Goal: Browse casually: Explore the website without a specific task or goal

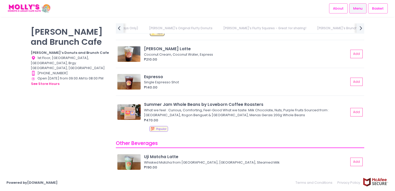
scroll to position [1922, 0]
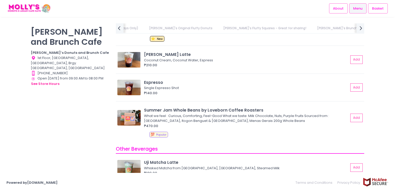
click at [312, 29] on link "[PERSON_NAME]'s Brunch & Mains" at bounding box center [343, 28] width 63 height 10
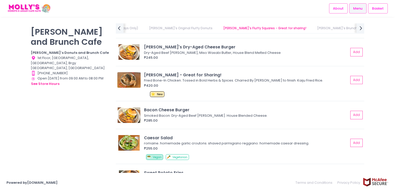
scroll to position [1055, 0]
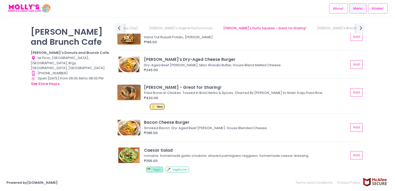
click at [312, 29] on link "[PERSON_NAME]'s Brunch & Mains" at bounding box center [343, 28] width 63 height 10
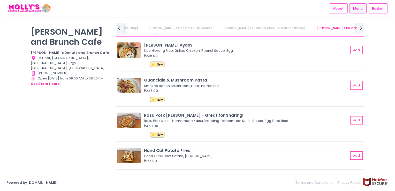
scroll to position [926, 0]
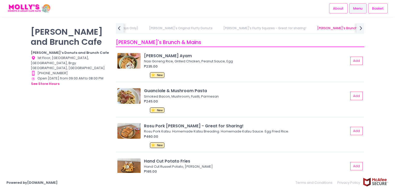
click at [219, 27] on link "[PERSON_NAME]'s Fluffy Squares - Great for sharing!" at bounding box center [265, 28] width 93 height 10
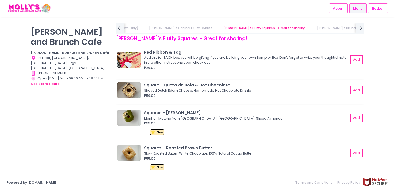
scroll to position [608, 0]
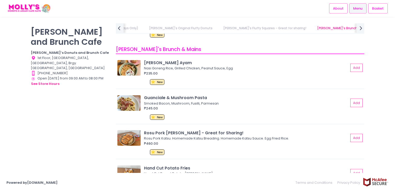
click at [312, 28] on link "[PERSON_NAME]'s Brunch & Mains" at bounding box center [343, 28] width 63 height 10
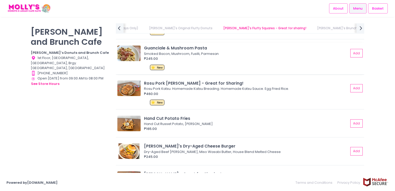
scroll to position [977, 0]
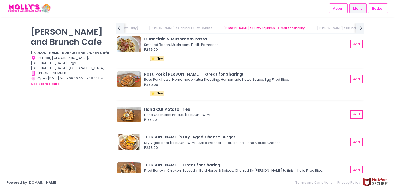
click at [126, 80] on img at bounding box center [128, 79] width 23 height 16
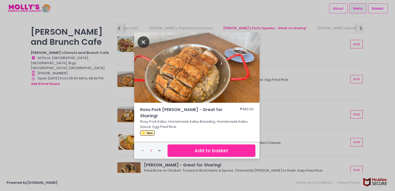
click at [144, 39] on icon "Close" at bounding box center [144, 42] width 12 height 12
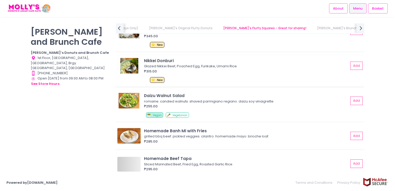
scroll to position [1288, 0]
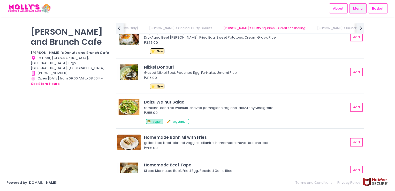
click at [312, 30] on link "[PERSON_NAME]'s Brunch & Mains" at bounding box center [343, 28] width 63 height 10
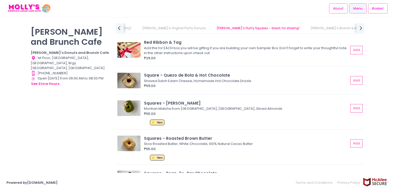
scroll to position [615, 0]
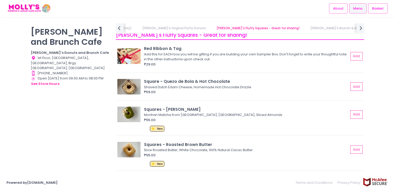
click at [370, 29] on link "Specialty Coffee & Whole Beans" at bounding box center [401, 28] width 62 height 10
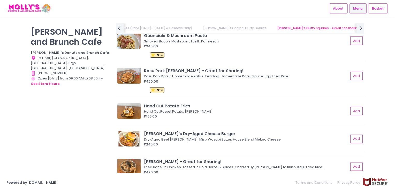
scroll to position [987, 0]
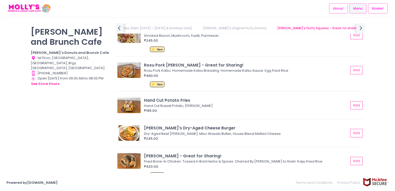
click at [367, 31] on link "[PERSON_NAME]'s Brunch & Mains" at bounding box center [398, 28] width 63 height 10
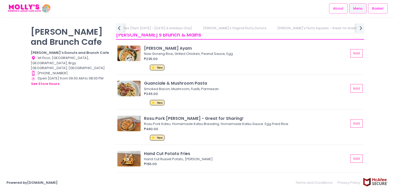
scroll to position [926, 0]
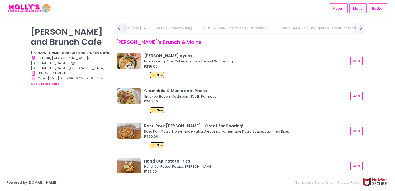
click at [367, 28] on link "[PERSON_NAME]'s Brunch & Mains" at bounding box center [398, 28] width 63 height 10
click at [361, 26] on icon "next Created with Sketch." at bounding box center [361, 28] width 8 height 8
click at [257, 29] on link "Other Beverages" at bounding box center [275, 28] width 37 height 10
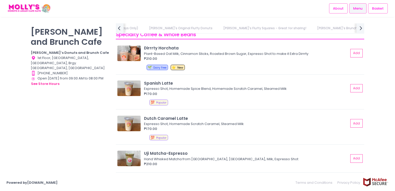
scroll to position [1484, 0]
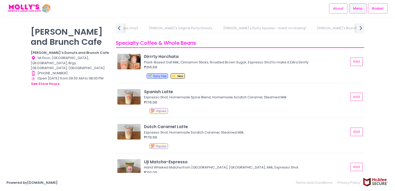
click at [365, 26] on div "[PERSON_NAME]'s Donut Boxes & Coffee Sets Love, [PERSON_NAME] Pies (11am [DATE]…" at bounding box center [240, 92] width 255 height 139
drag, startPoint x: 365, startPoint y: 26, endPoint x: 359, endPoint y: 26, distance: 6.5
click at [359, 26] on icon "next Created with Sketch." at bounding box center [361, 28] width 8 height 8
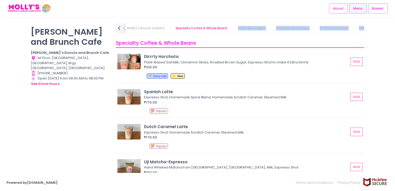
scroll to position [0, 384]
click at [233, 25] on link "Other Beverages" at bounding box center [251, 28] width 37 height 10
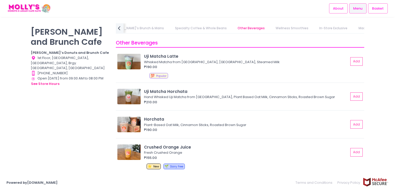
click at [271, 29] on link "Wellness Smoothies" at bounding box center [292, 28] width 43 height 10
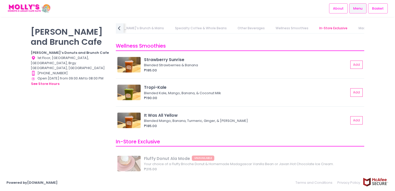
scroll to position [2228, 0]
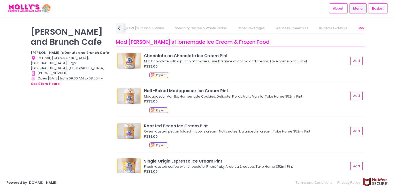
click at [271, 26] on link "Wellness Smoothies" at bounding box center [292, 28] width 43 height 10
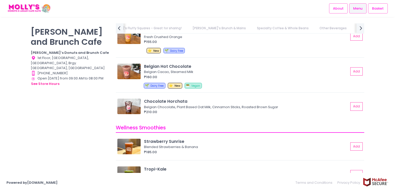
scroll to position [2150, 0]
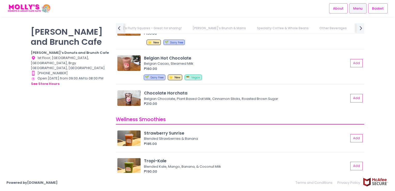
click at [315, 28] on link "Other Beverages" at bounding box center [333, 28] width 37 height 10
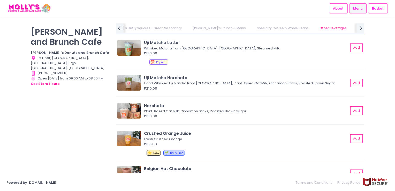
scroll to position [2028, 0]
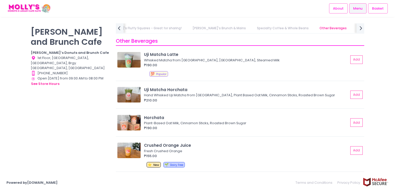
click at [217, 21] on div "[PERSON_NAME] and Brunch Cafe [PERSON_NAME]’s Donuts and Brunch Cafe Location C…" at bounding box center [197, 95] width 395 height 157
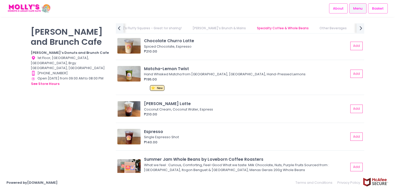
click at [188, 27] on link "[PERSON_NAME]'s Brunch & Mains" at bounding box center [219, 28] width 63 height 10
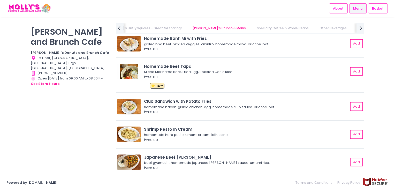
scroll to position [1365, 0]
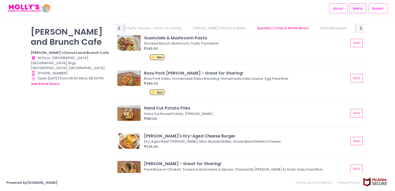
click at [188, 32] on link "[PERSON_NAME]'s Brunch & Mains" at bounding box center [219, 28] width 63 height 10
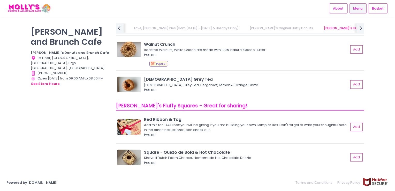
scroll to position [538, 0]
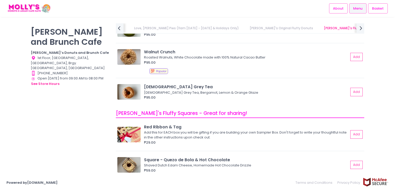
click at [319, 32] on link "[PERSON_NAME]'s Fluffy Squares - Great for sharing!" at bounding box center [365, 28] width 93 height 10
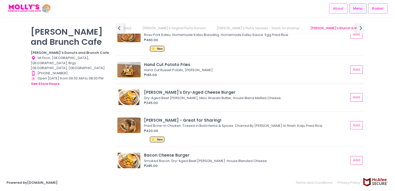
scroll to position [1048, 0]
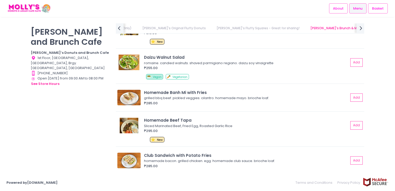
click at [370, 26] on link "Specialty Coffee & Whole Beans" at bounding box center [401, 28] width 62 height 10
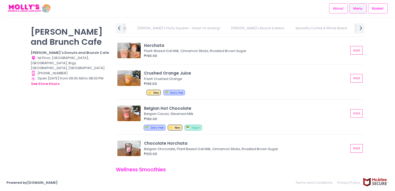
scroll to position [2099, 0]
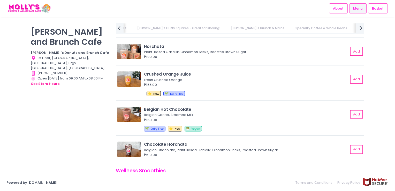
click at [359, 26] on icon "next Created with Sketch." at bounding box center [361, 28] width 8 height 8
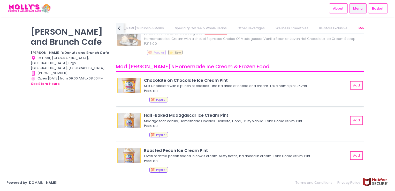
scroll to position [2408, 0]
